Goal: Task Accomplishment & Management: Use online tool/utility

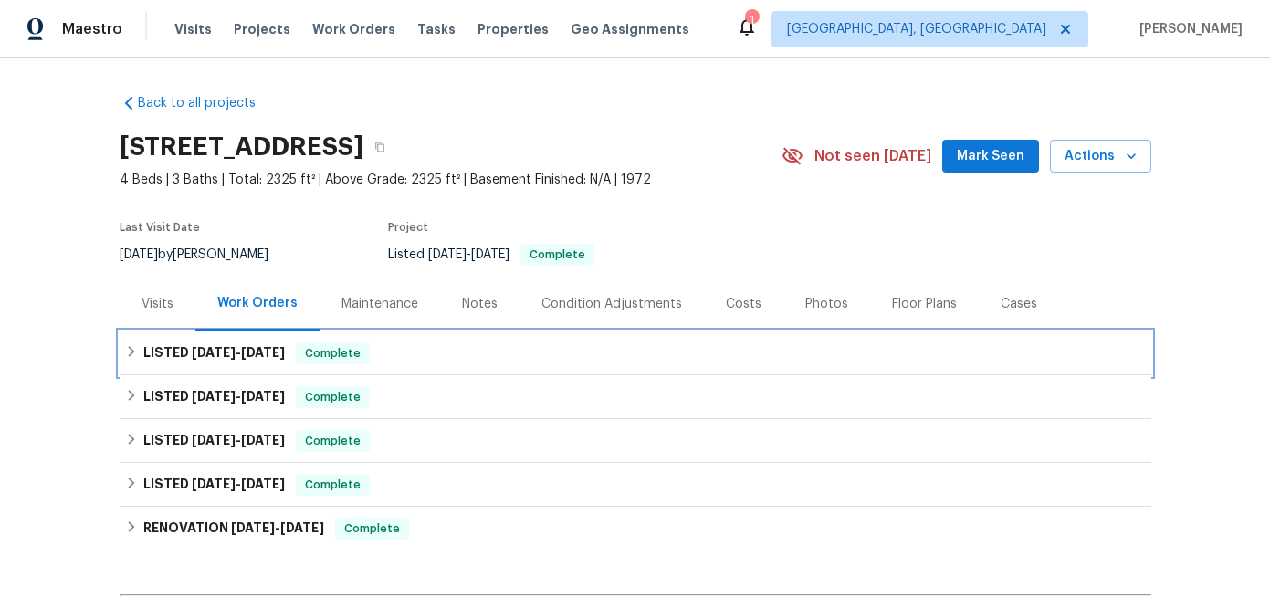
click at [259, 353] on span "[DATE]" at bounding box center [263, 352] width 44 height 13
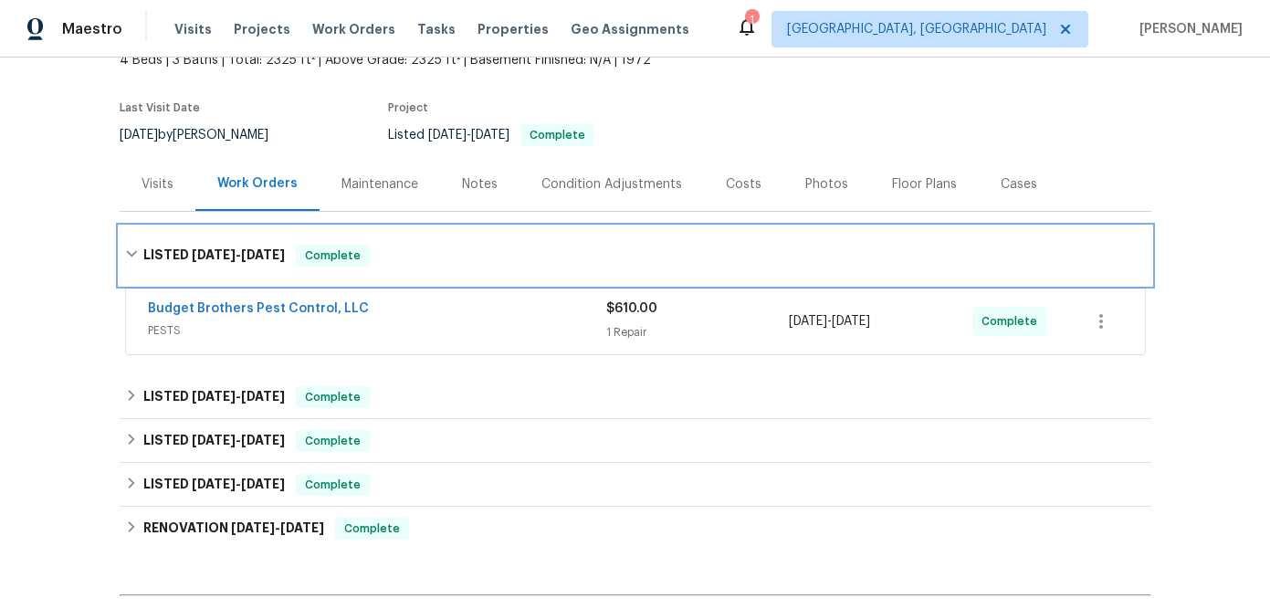
scroll to position [127, 0]
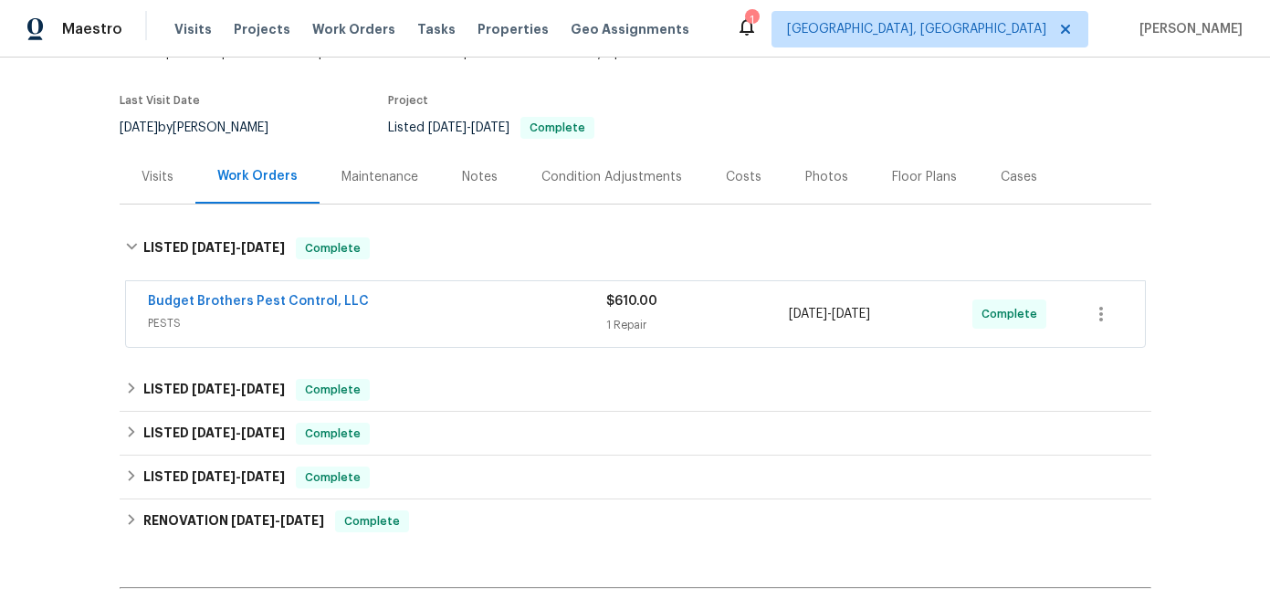
click at [405, 321] on span "PESTS" at bounding box center [377, 323] width 458 height 18
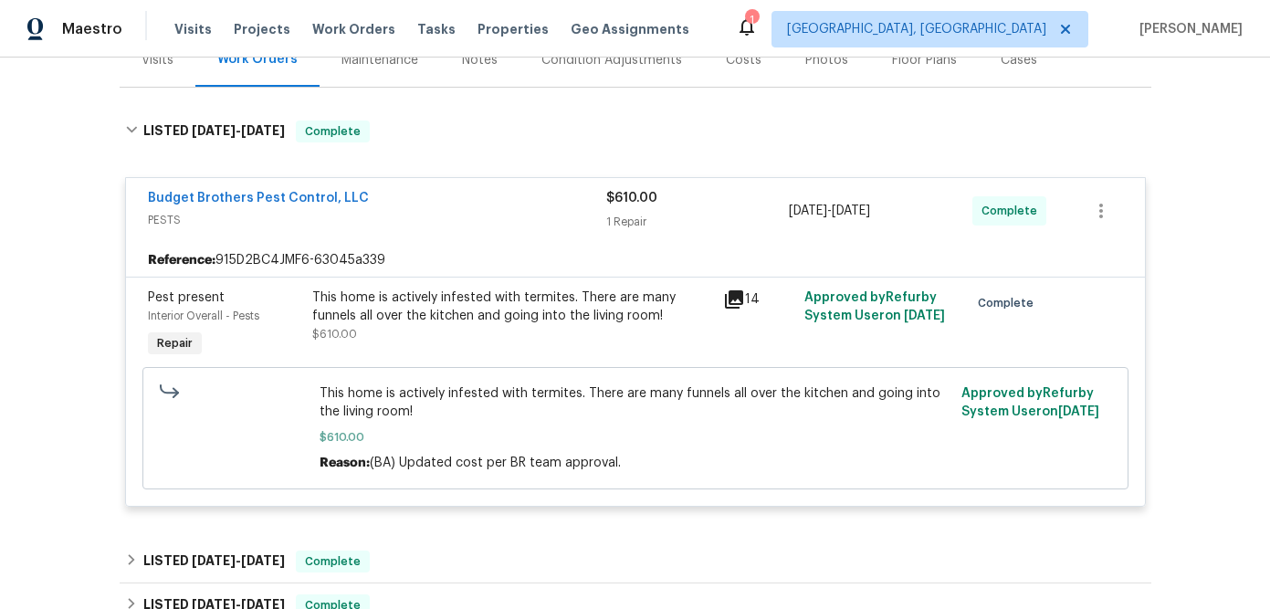
scroll to position [254, 0]
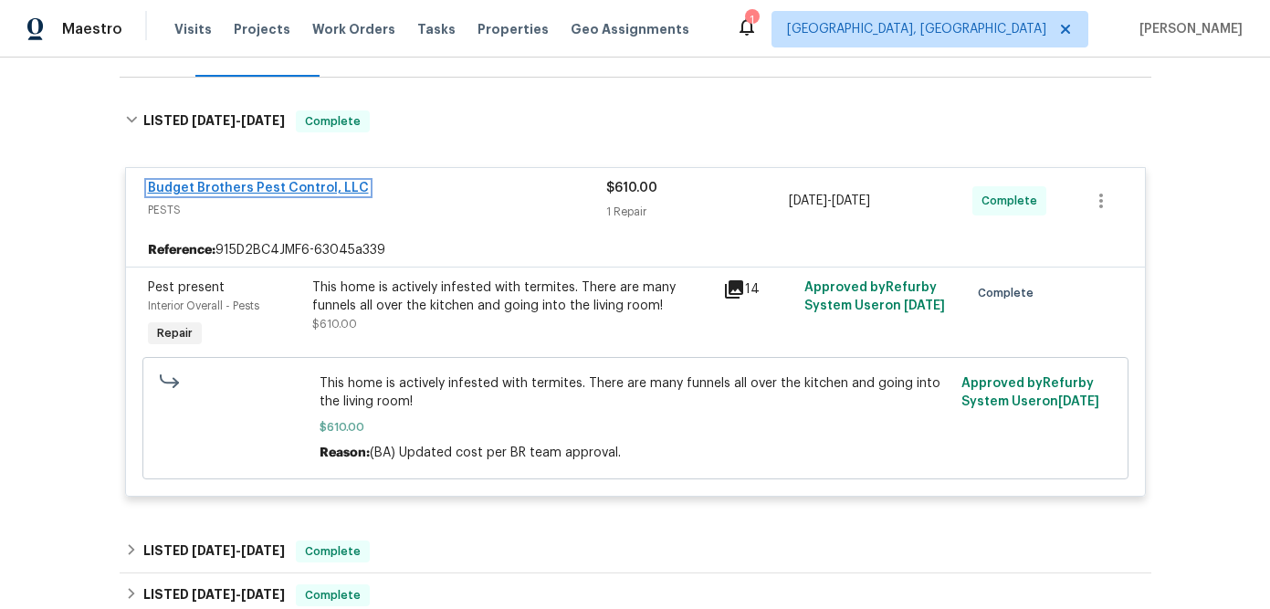
click at [272, 184] on link "Budget Brothers Pest Control, LLC" at bounding box center [258, 188] width 221 height 13
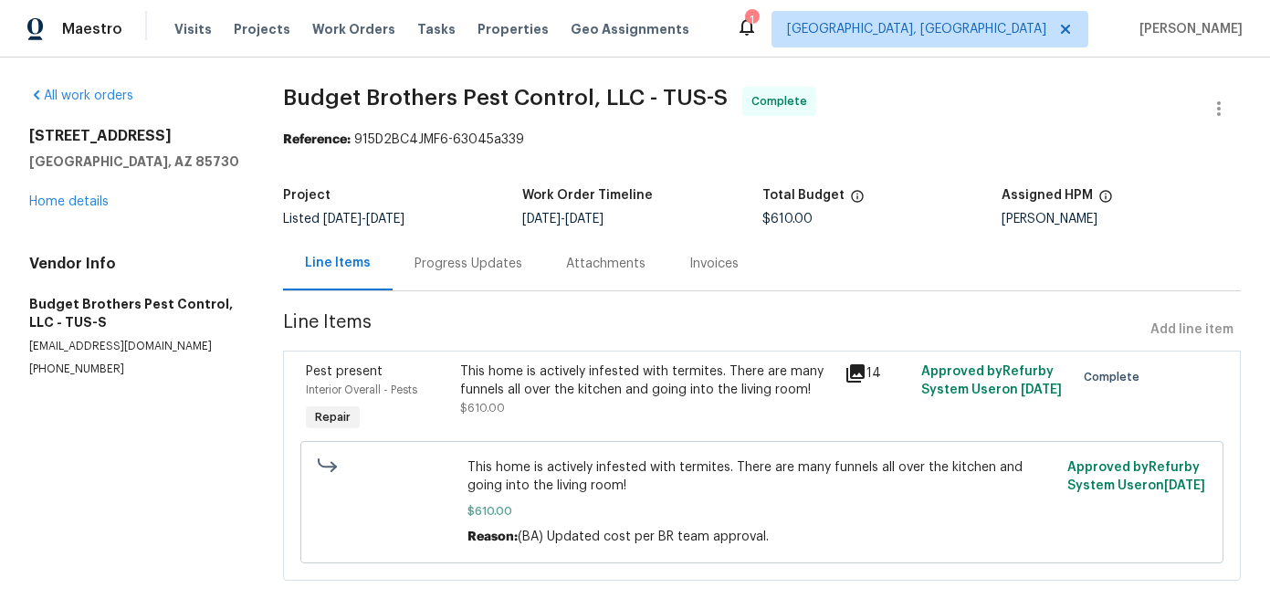
click at [691, 266] on div "Invoices" at bounding box center [713, 264] width 49 height 18
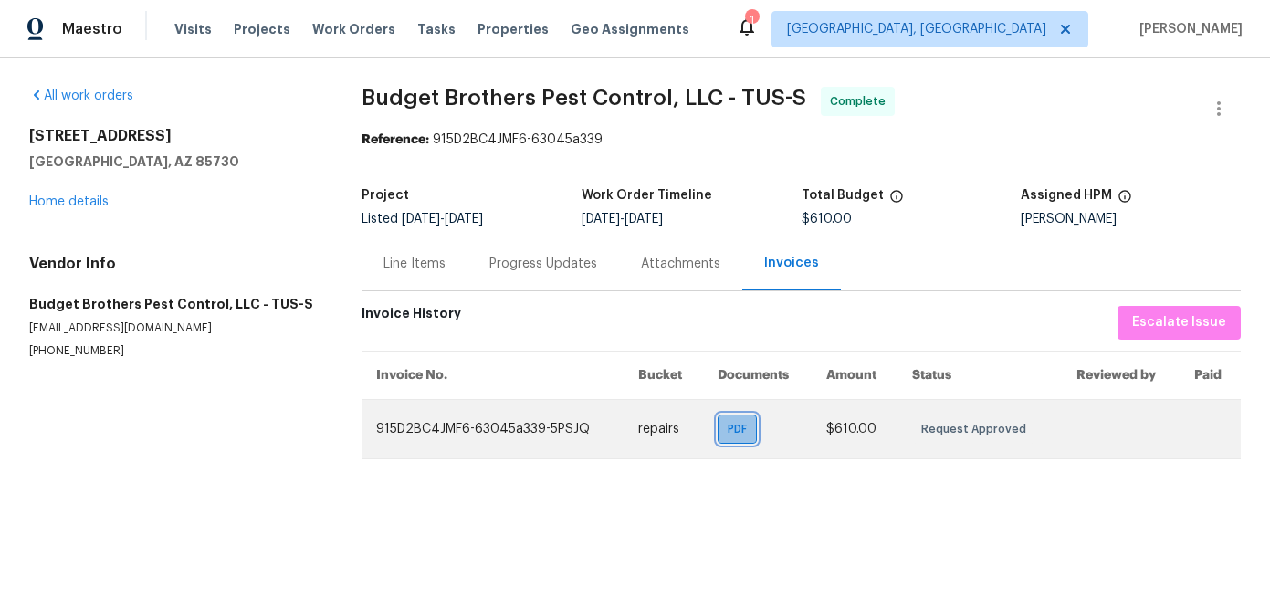
click at [729, 423] on span "PDF" at bounding box center [741, 429] width 26 height 18
